Goal: Information Seeking & Learning: Learn about a topic

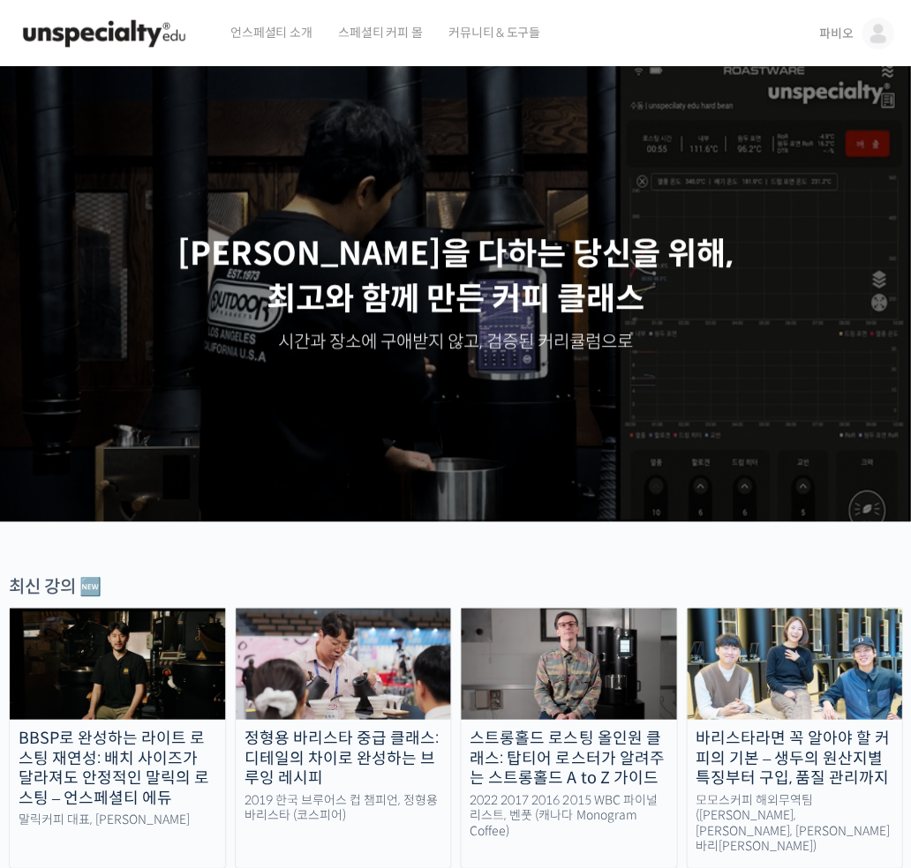
click at [877, 29] on img at bounding box center [877, 34] width 32 height 32
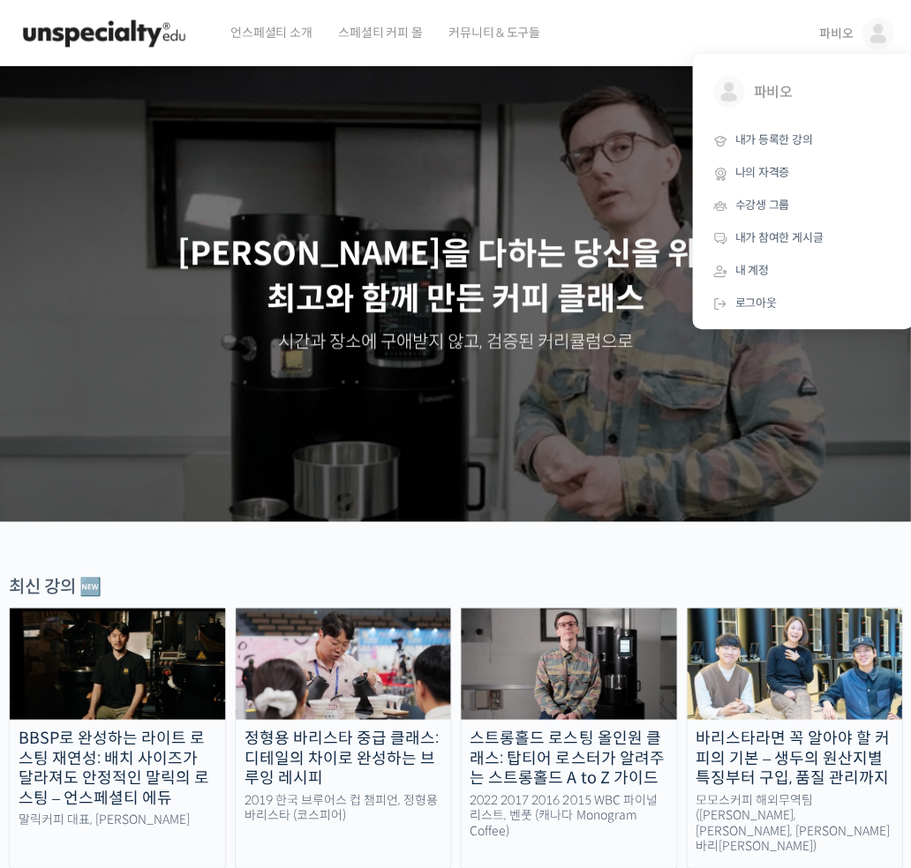
click at [173, 666] on img at bounding box center [117, 664] width 215 height 112
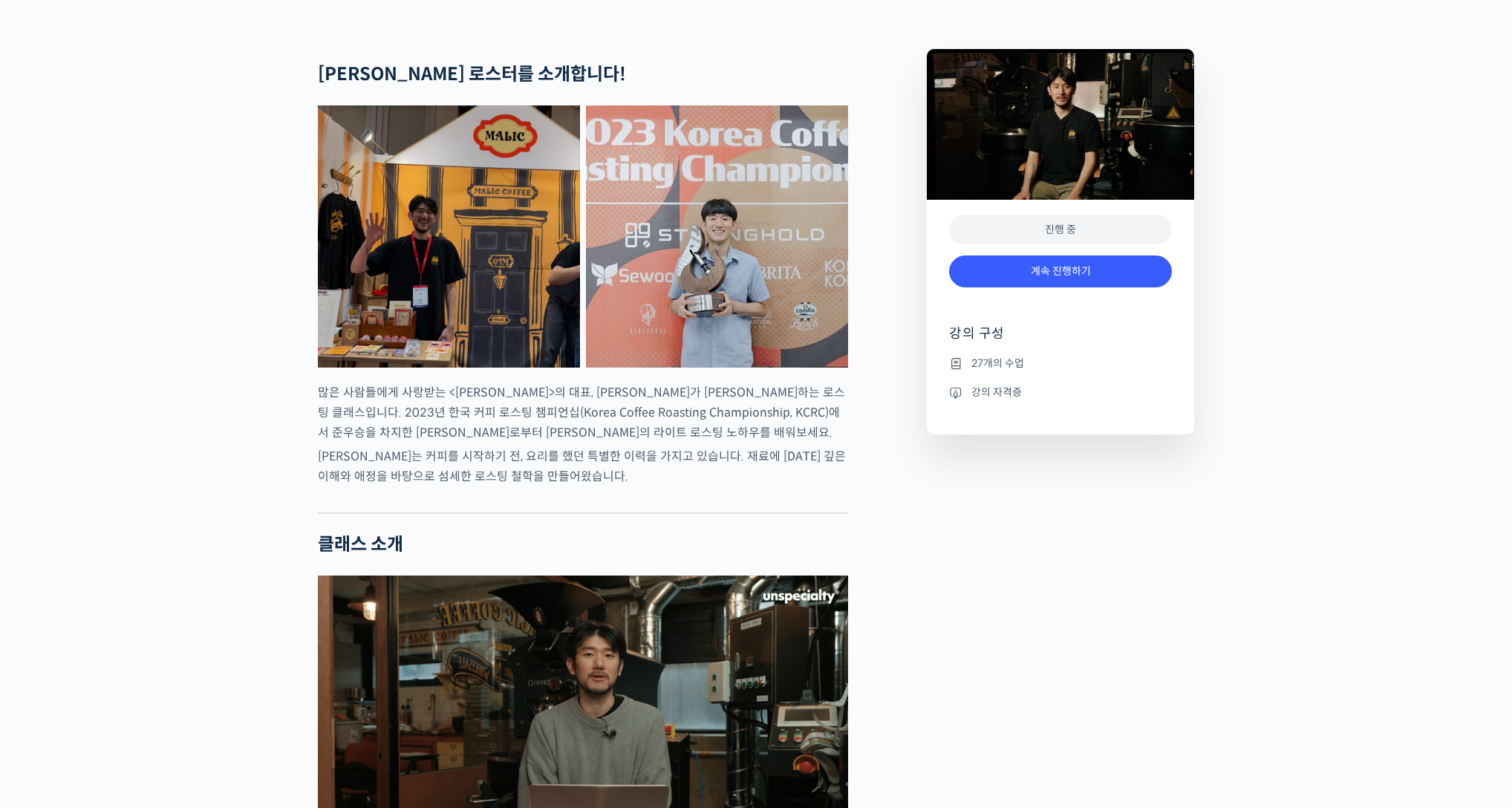
scroll to position [1349, 0]
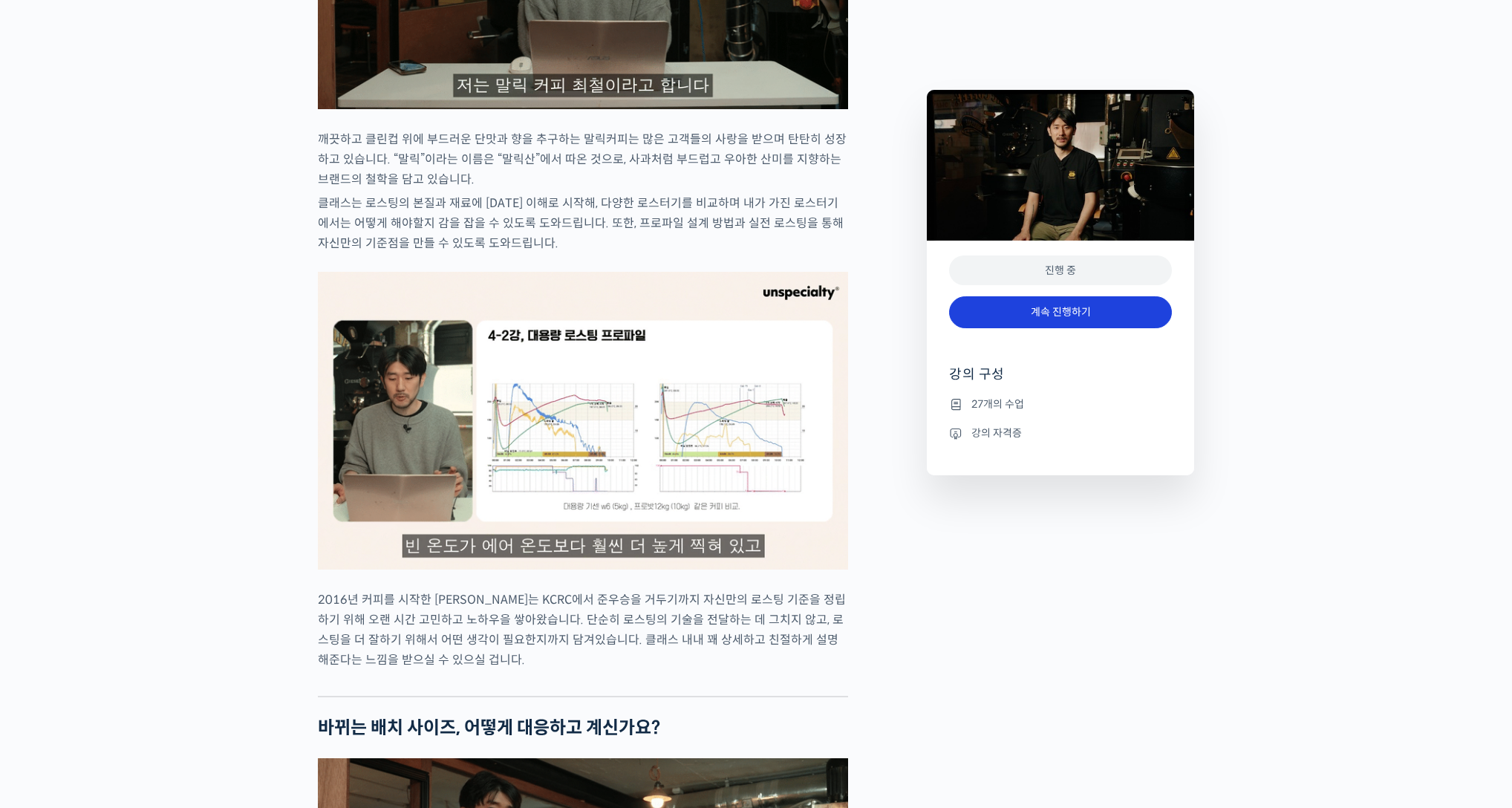
click at [766, 311] on link "계속 진행하기" at bounding box center [1060, 312] width 223 height 32
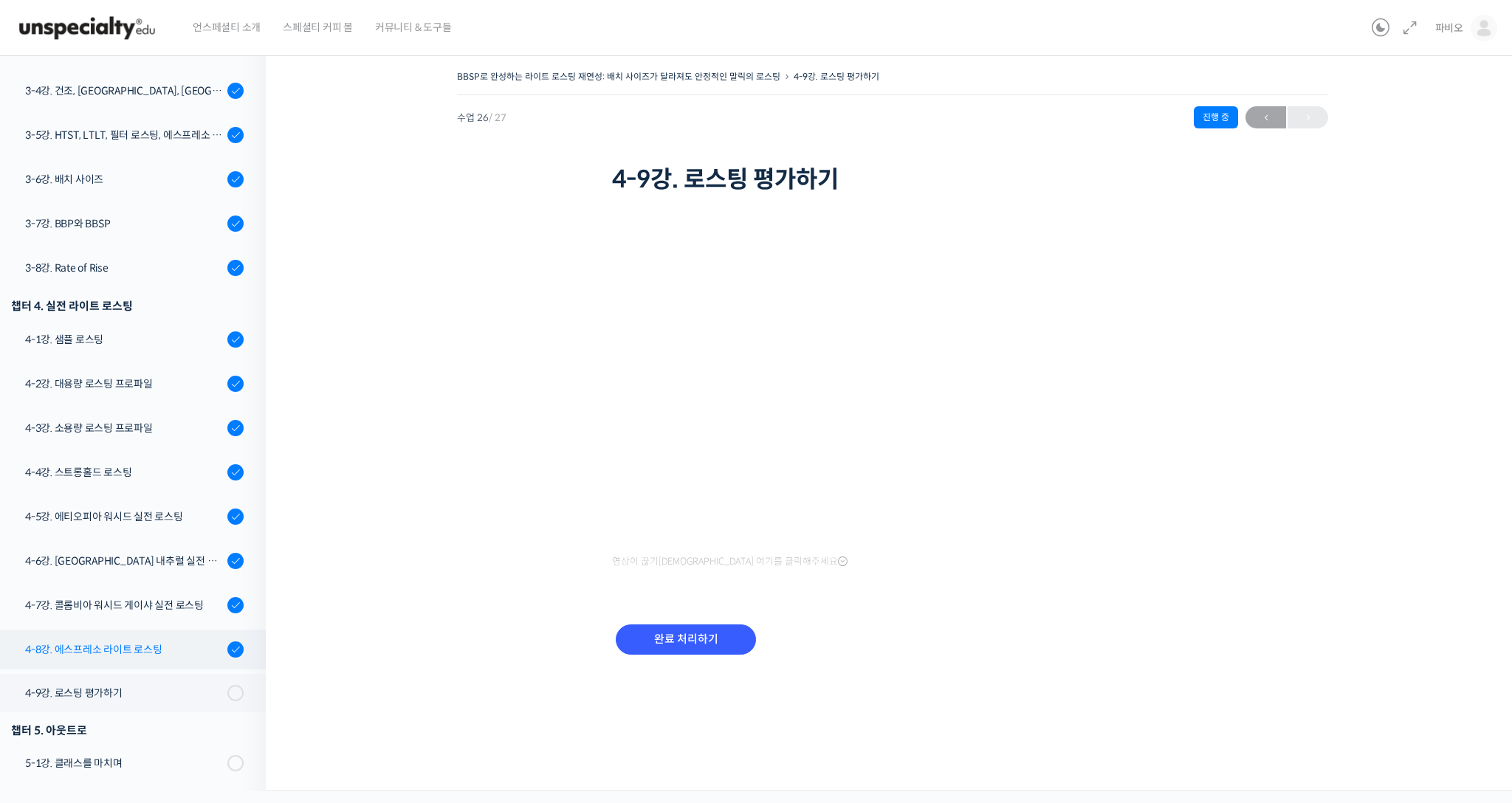
click at [159, 653] on div "4-8강. 에스프레소 라이트 로스팅" at bounding box center [124, 649] width 197 height 16
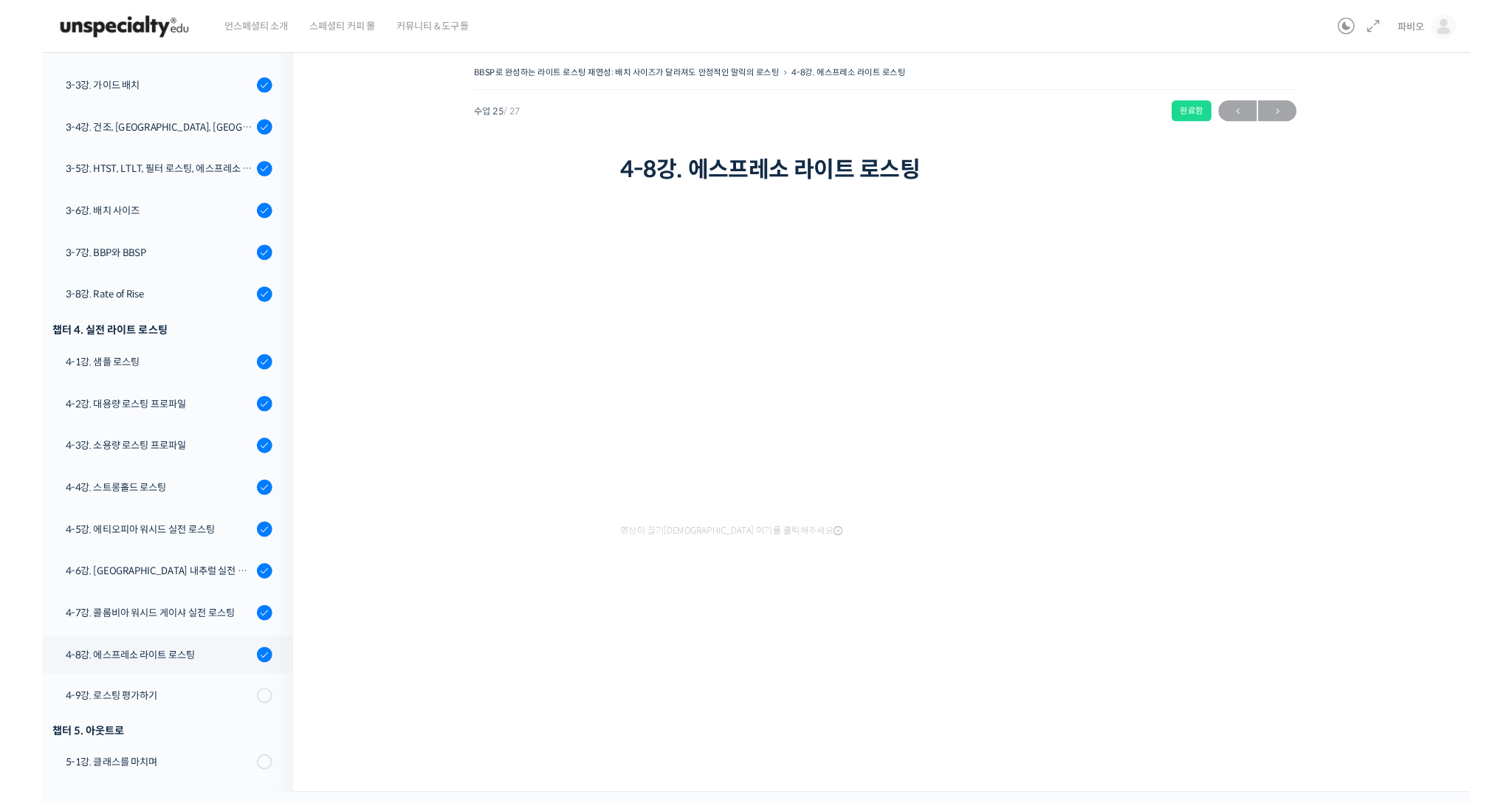
scroll to position [763, 0]
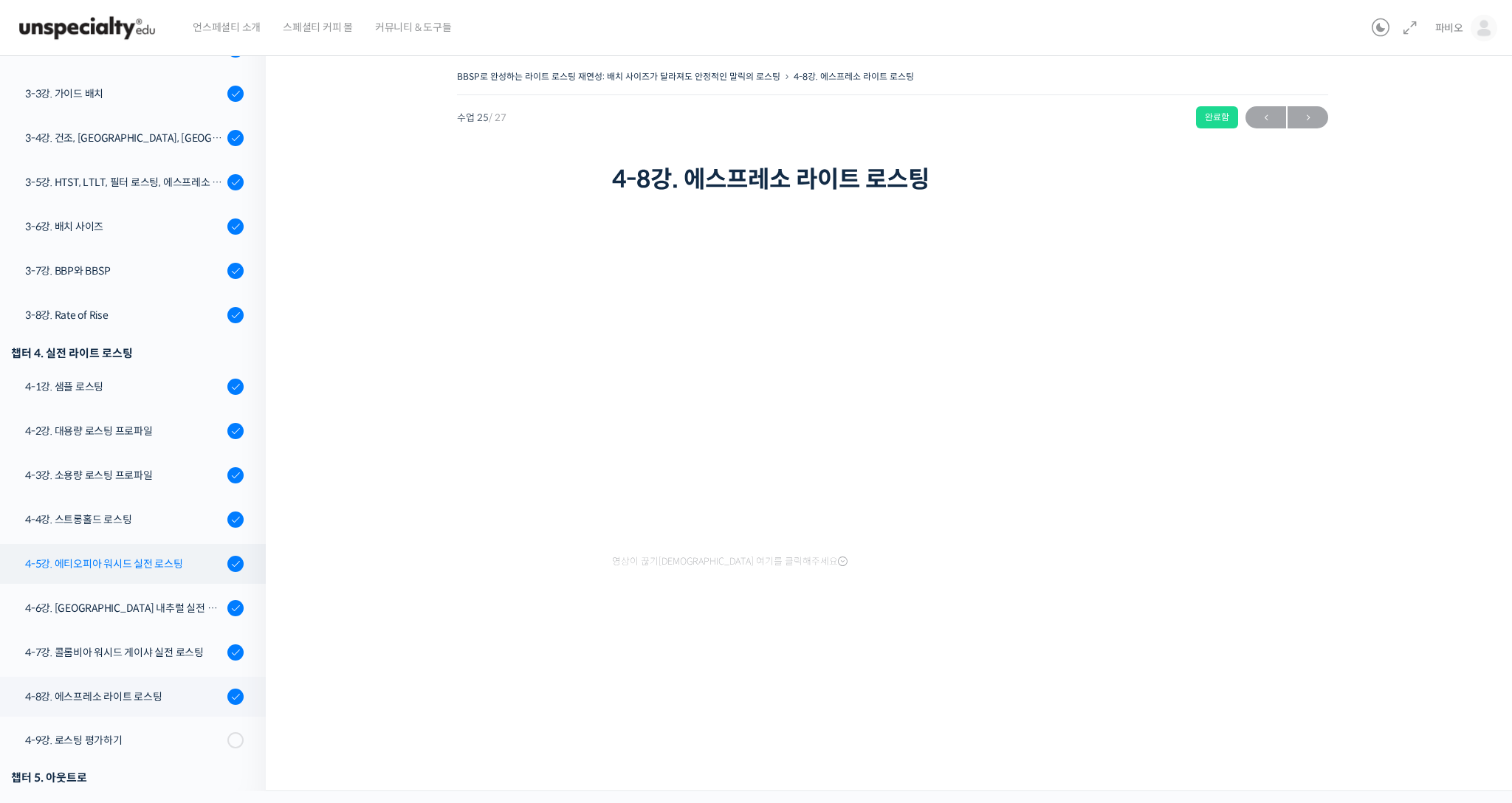
click at [167, 568] on div "4-5강. 에티오피아 워시드 실전 로스팅" at bounding box center [124, 563] width 197 height 16
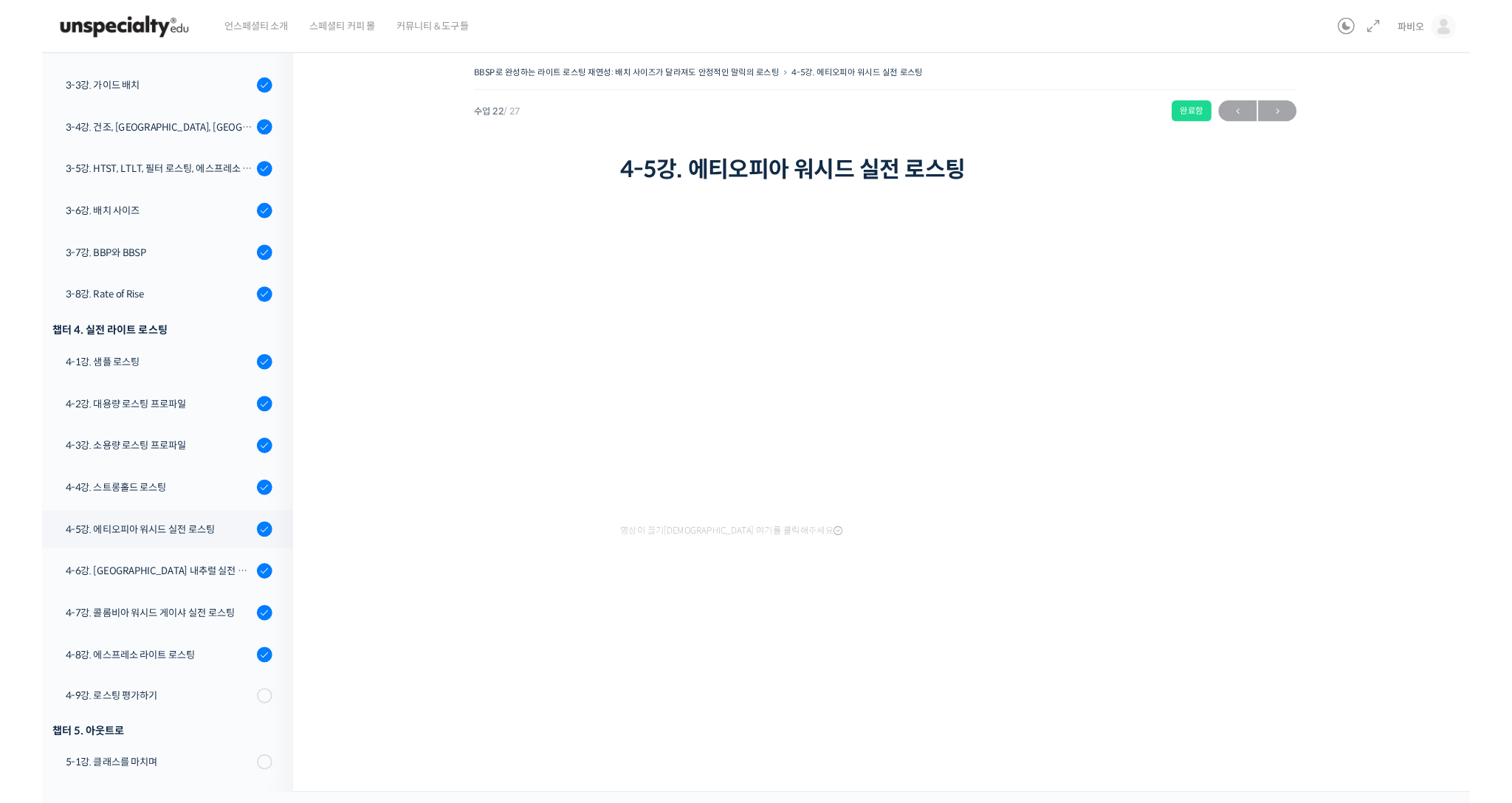
scroll to position [763, 0]
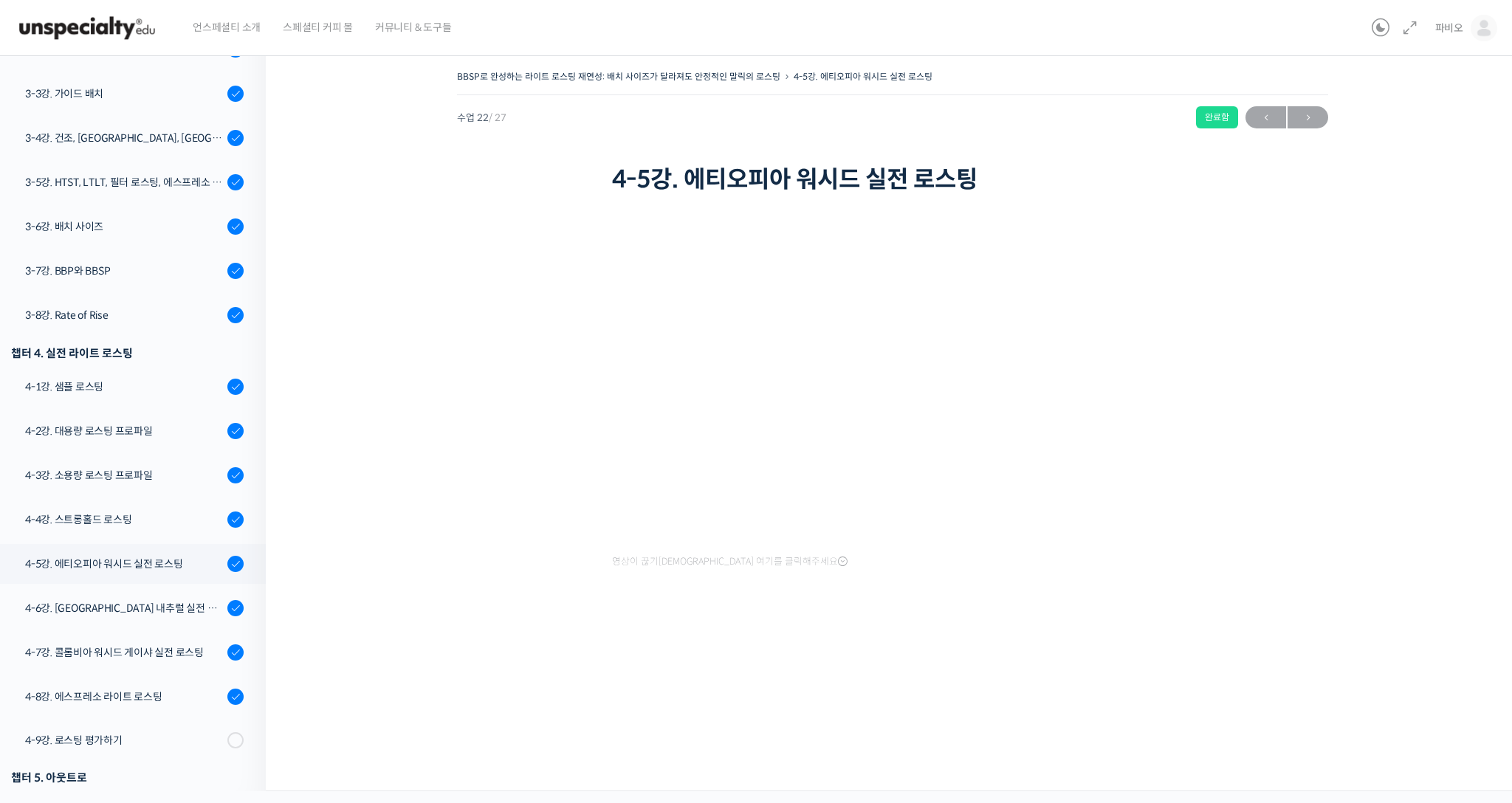
click at [233, 780] on div "챕터 5. 아웃트로" at bounding box center [127, 778] width 233 height 20
click at [166, 471] on div "4-3강. 소용량 로스팅 프로파일" at bounding box center [124, 475] width 197 height 16
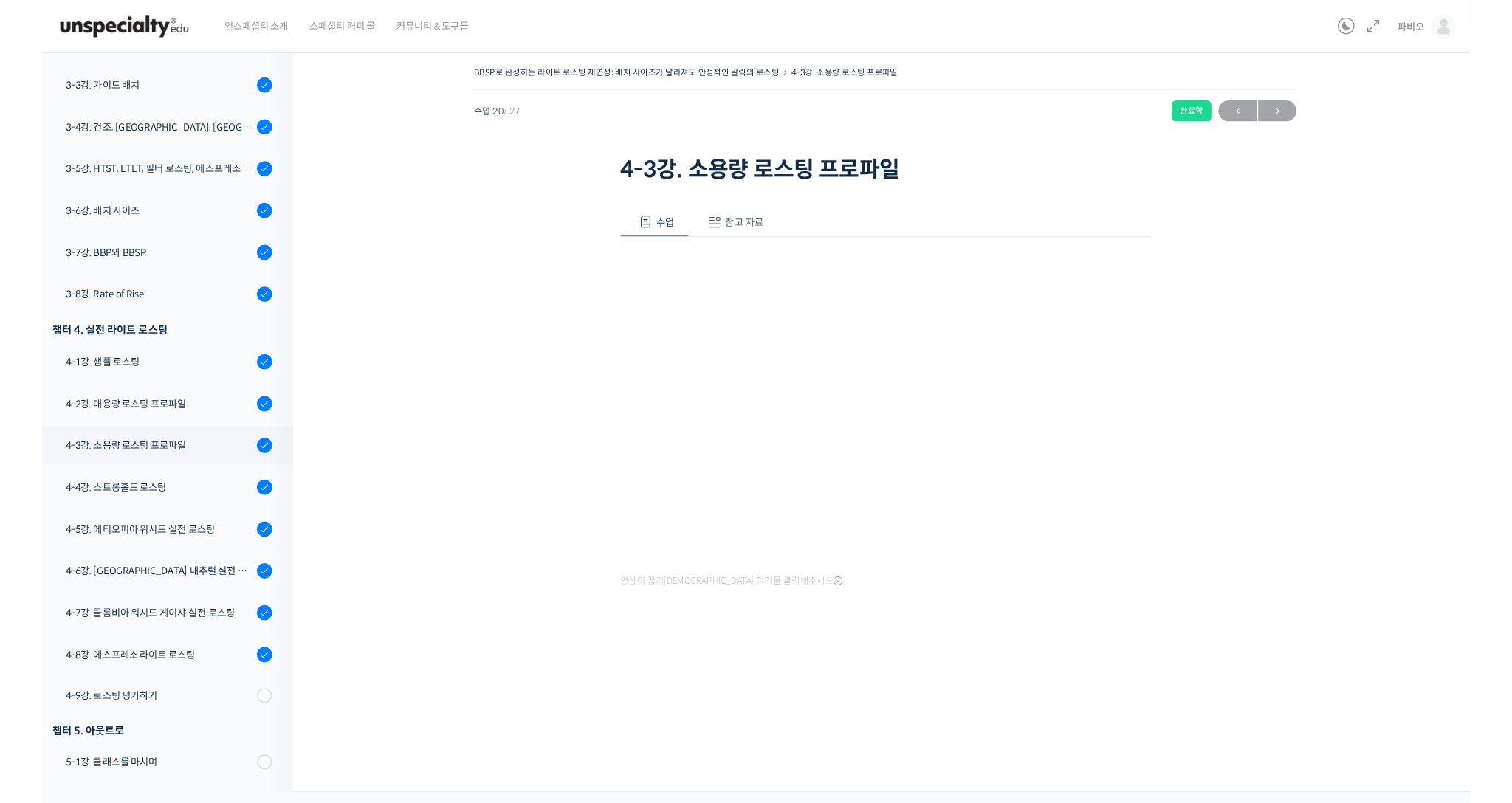
scroll to position [763, 0]
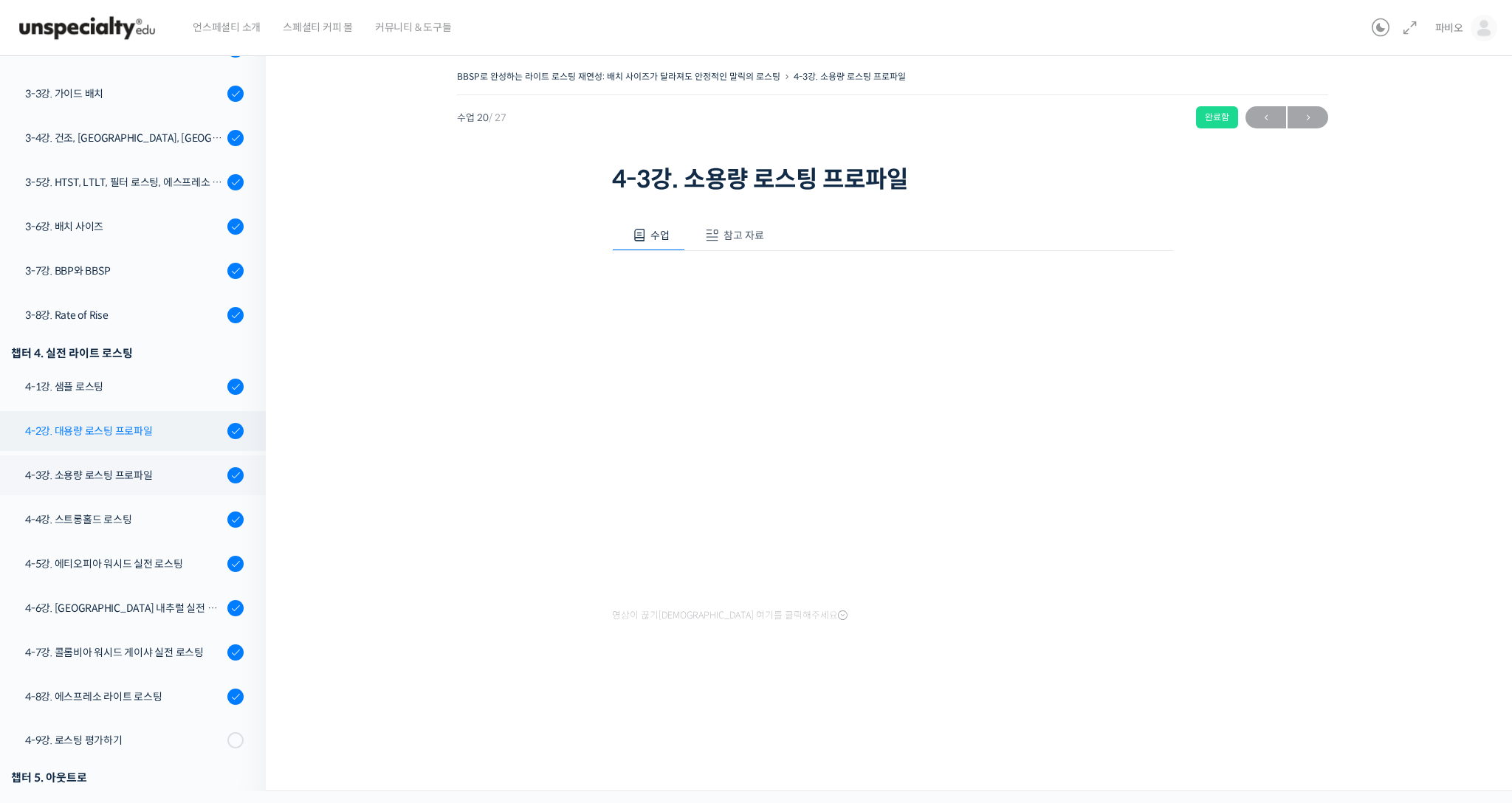
click at [148, 428] on div "4-2강. 대용량 로스팅 프로파일" at bounding box center [124, 431] width 197 height 16
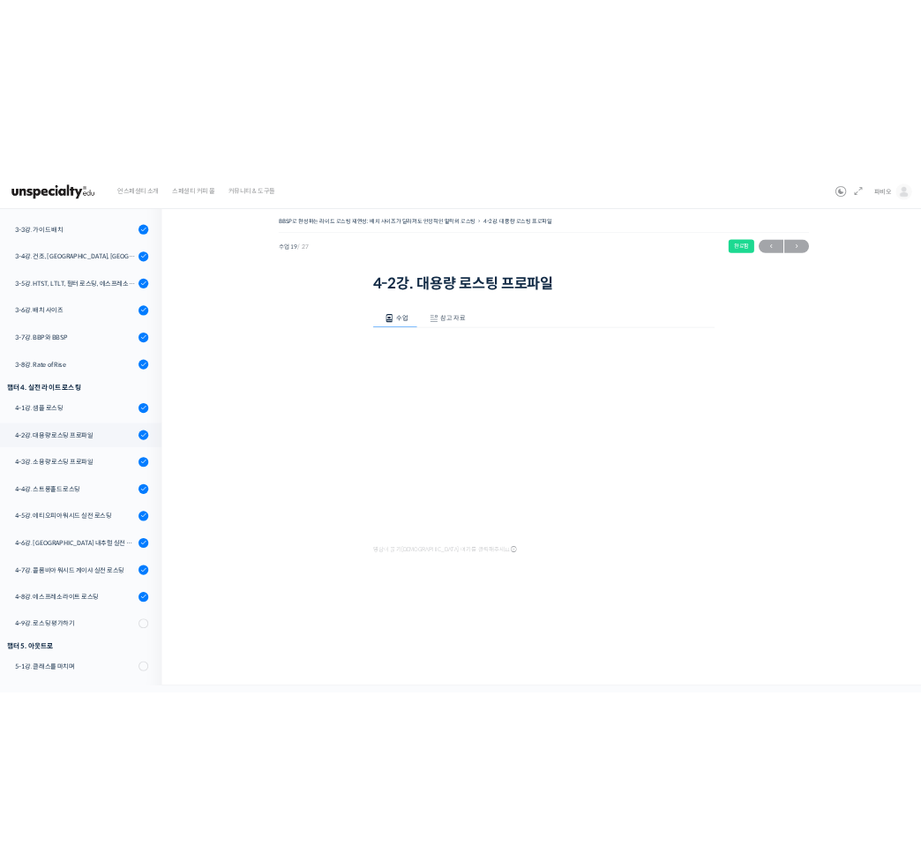
scroll to position [912, 0]
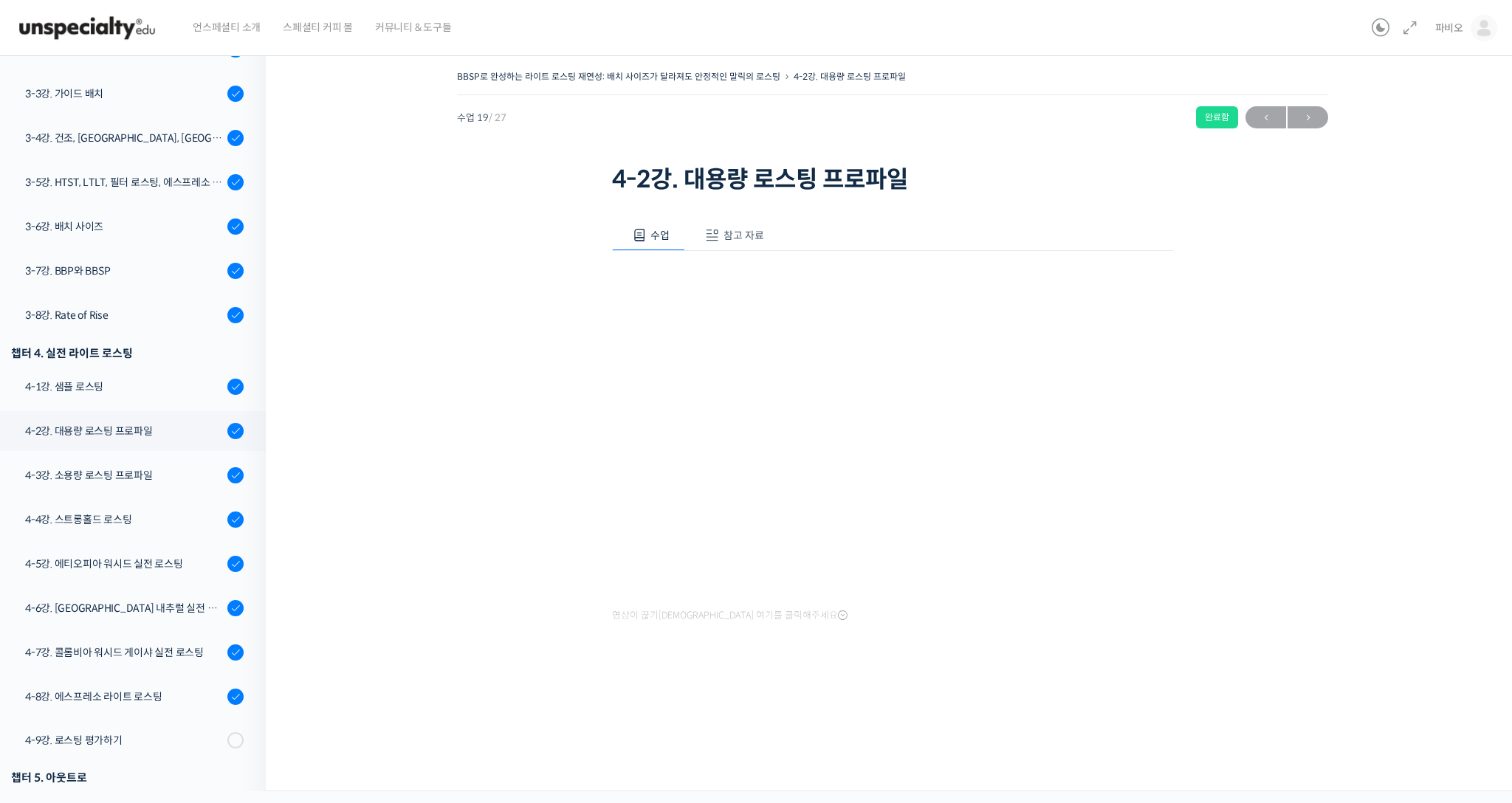
click at [745, 242] on button "참고 자료" at bounding box center [732, 235] width 95 height 31
click at [745, 284] on link "PPT 수업 자료 (클릭하시면 새 창에서 열립니다)" at bounding box center [730, 284] width 235 height 16
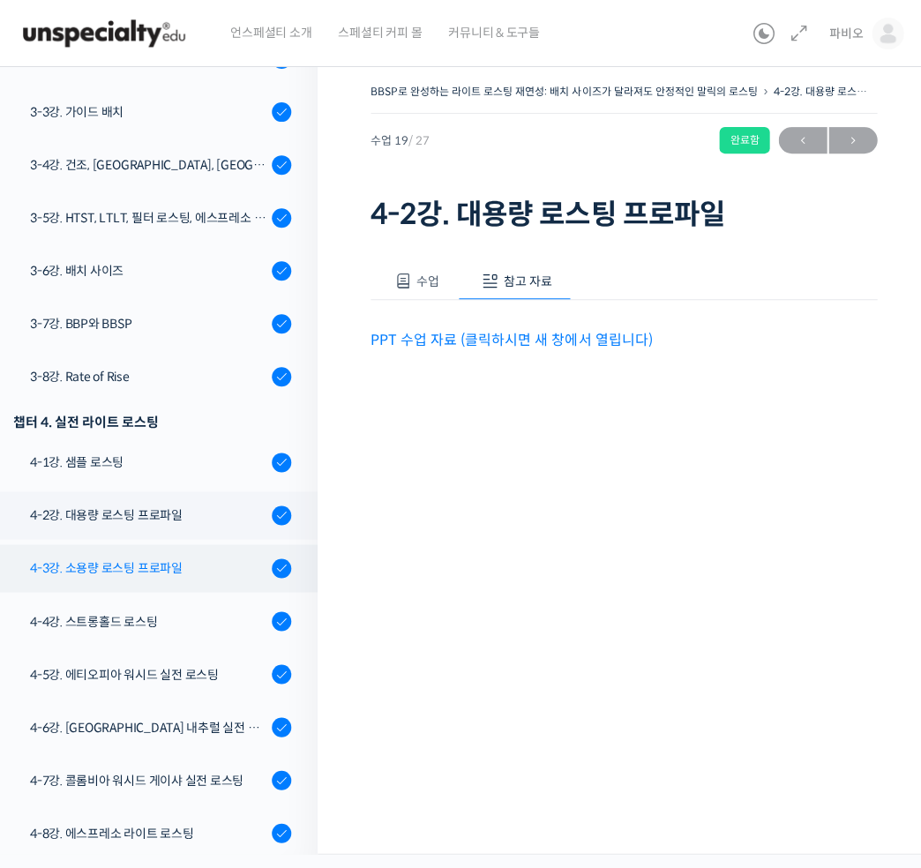
click at [198, 564] on div "4-3강. 소용량 로스팅 프로파일" at bounding box center [148, 568] width 236 height 19
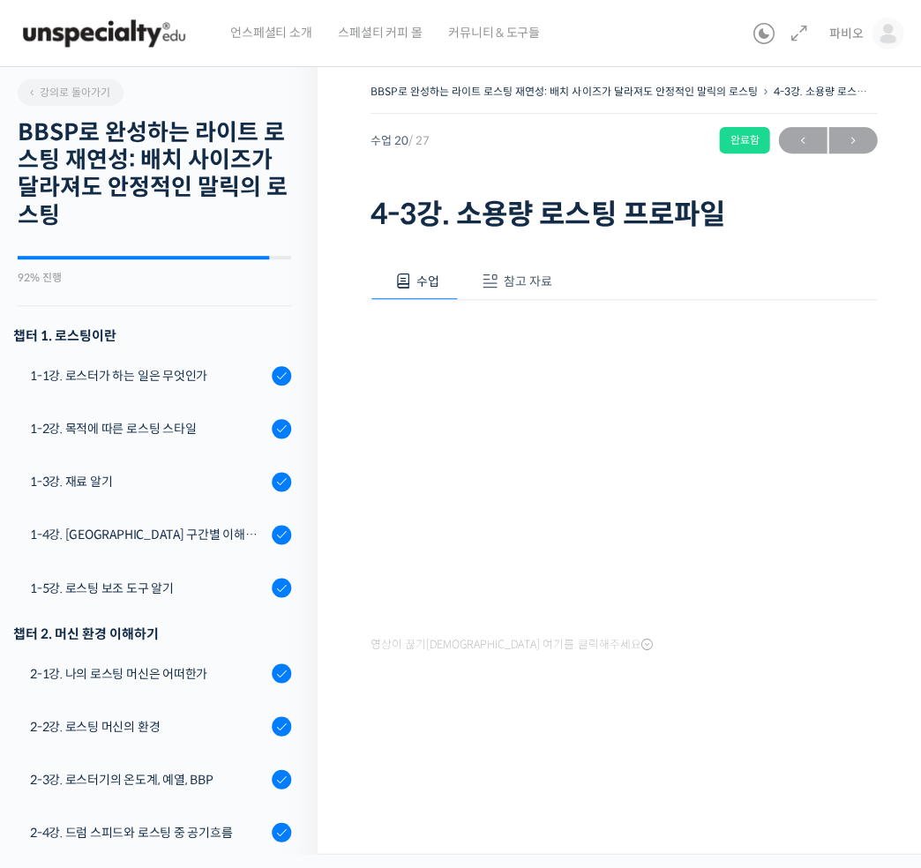
scroll to position [1060, 0]
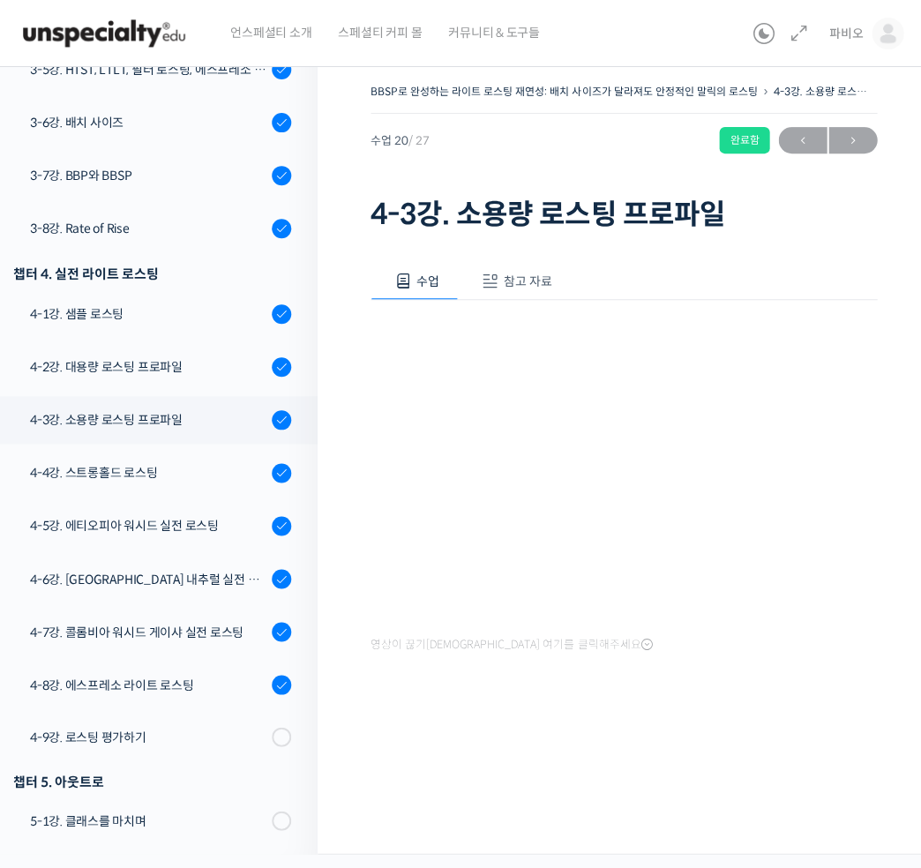
click at [533, 275] on span "참고 자료" at bounding box center [528, 282] width 49 height 16
click at [528, 332] on link "PPT 수업 자료 (클릭하시면 새 창에서 열립니다)" at bounding box center [511, 340] width 281 height 19
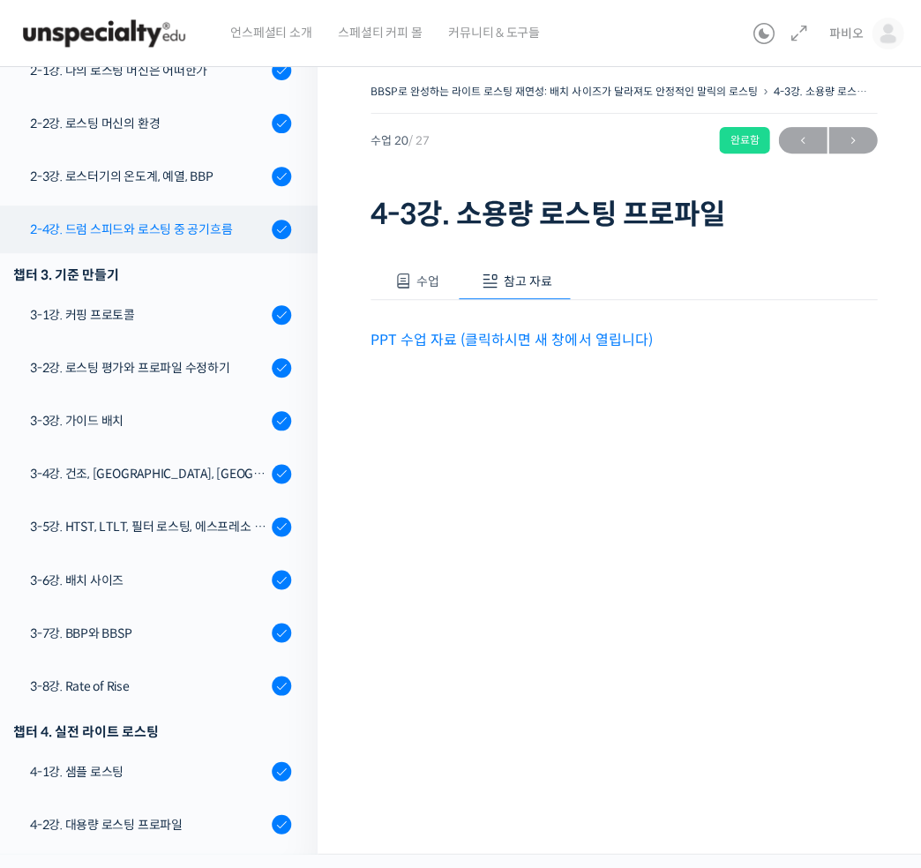
scroll to position [497, 0]
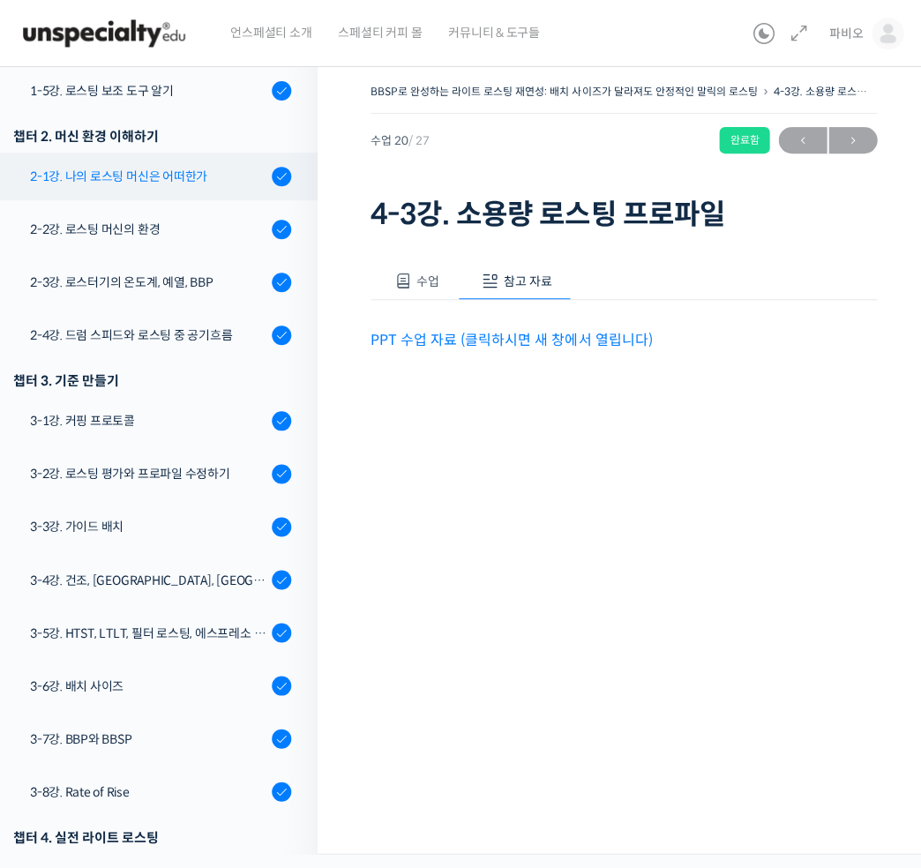
click at [180, 184] on div "2-1강. 나의 로스팅 머신은 어떠한가" at bounding box center [148, 176] width 236 height 19
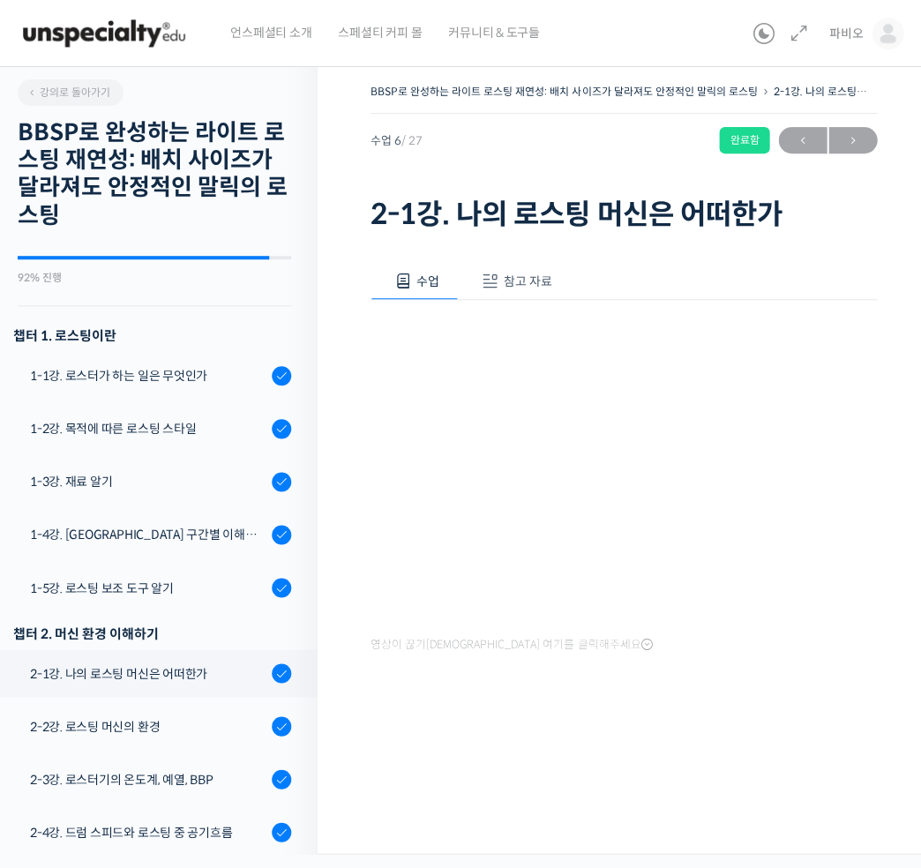
scroll to position [547, 0]
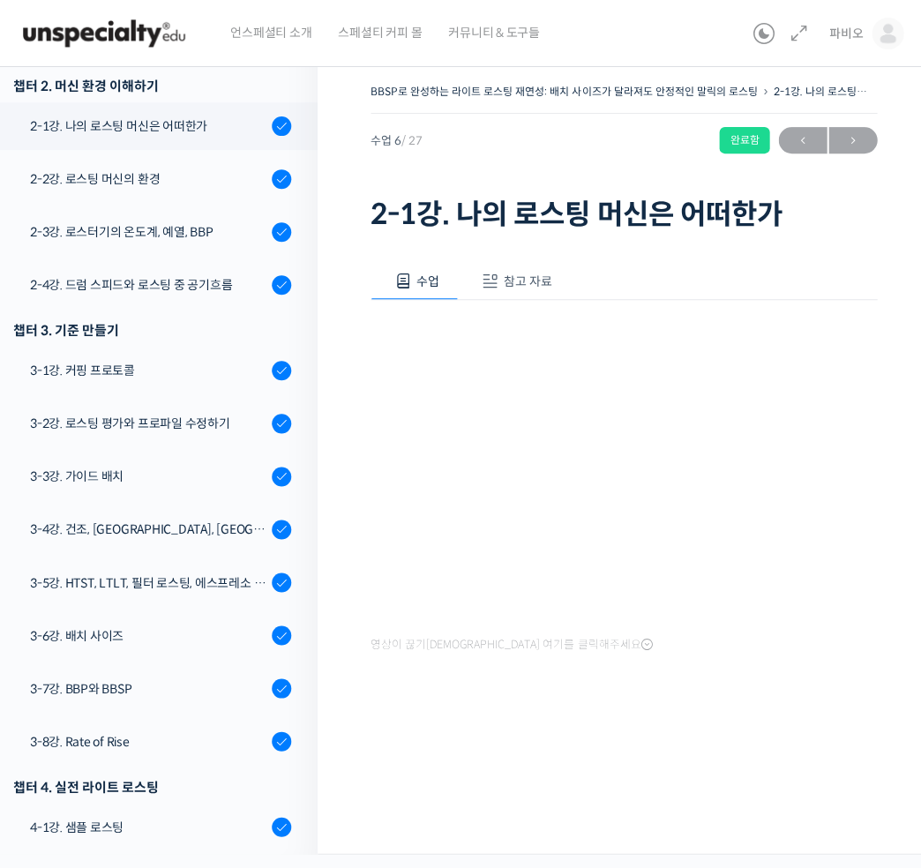
click at [547, 280] on span "참고 자료" at bounding box center [528, 282] width 49 height 16
click at [527, 328] on p "PPT 수업 자료 (클릭하시면 새 창에서 열립니다)" at bounding box center [624, 340] width 507 height 24
click at [531, 341] on link "PPT 수업 자료 (클릭하시면 새 창에서 열립니다)" at bounding box center [511, 340] width 281 height 19
click at [434, 275] on span "수업" at bounding box center [428, 282] width 23 height 16
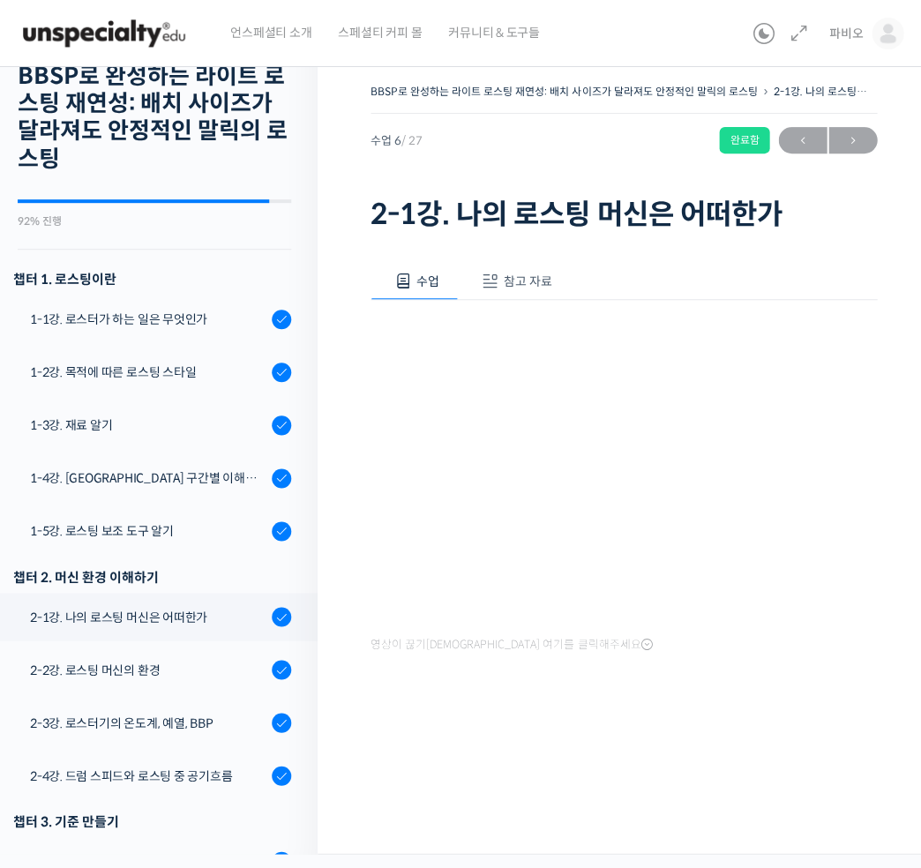
scroll to position [340, 0]
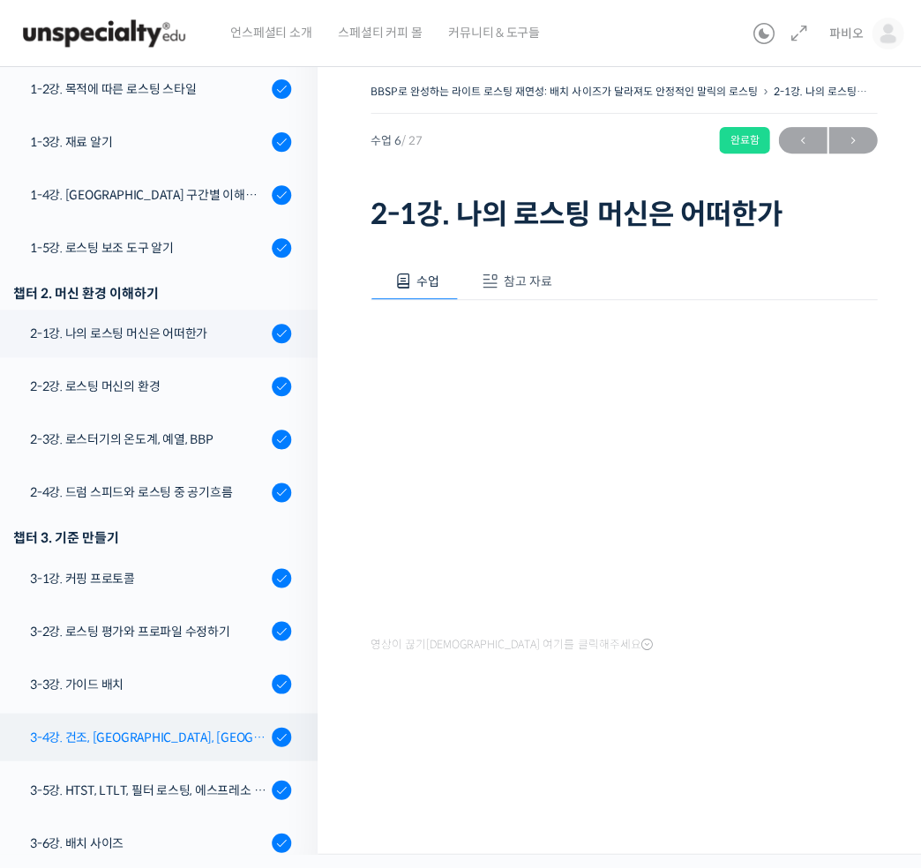
click at [191, 743] on div "3-4강. 건조, [GEOGRAPHIC_DATA], [GEOGRAPHIC_DATA] 구간의 화력 분배" at bounding box center [148, 736] width 236 height 19
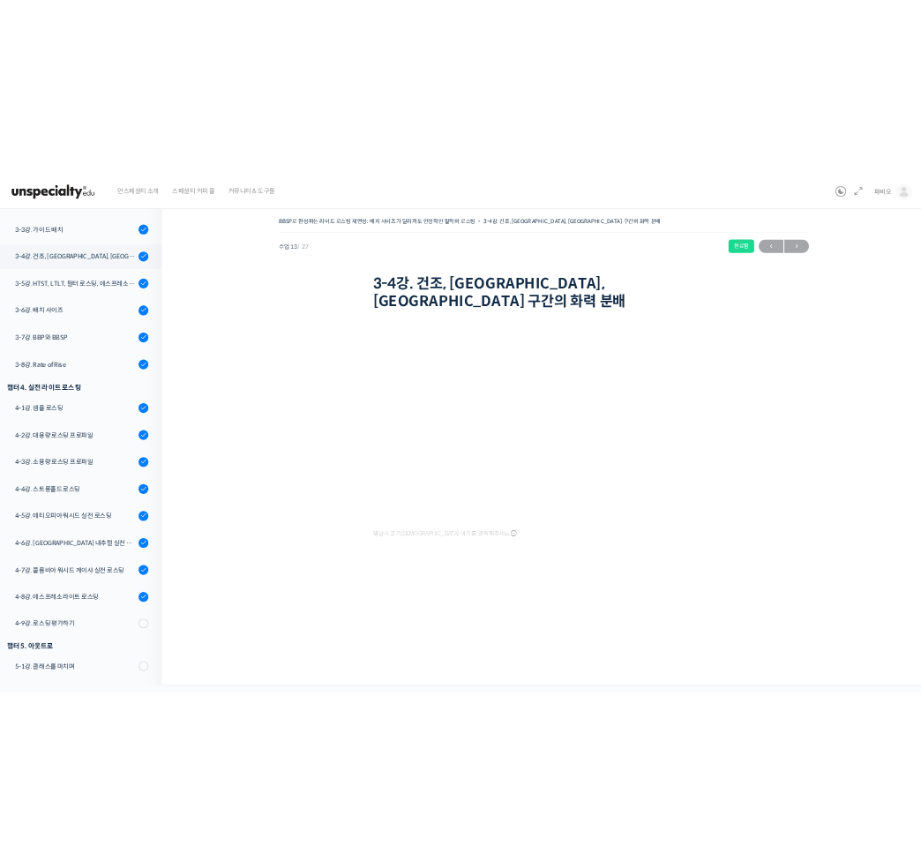
scroll to position [912, 0]
